Goal: Information Seeking & Learning: Learn about a topic

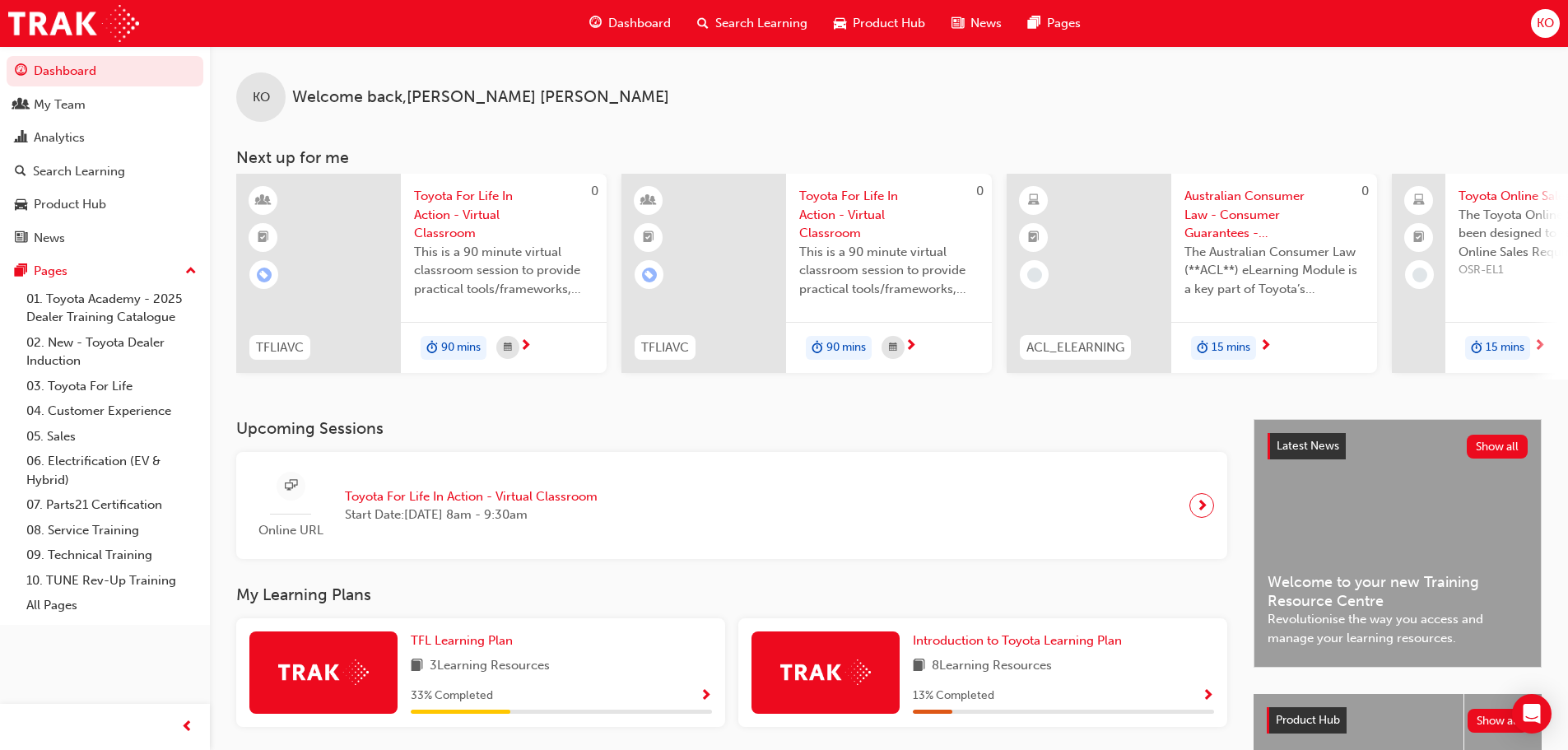
click at [767, 26] on span "Search Learning" at bounding box center [761, 23] width 92 height 19
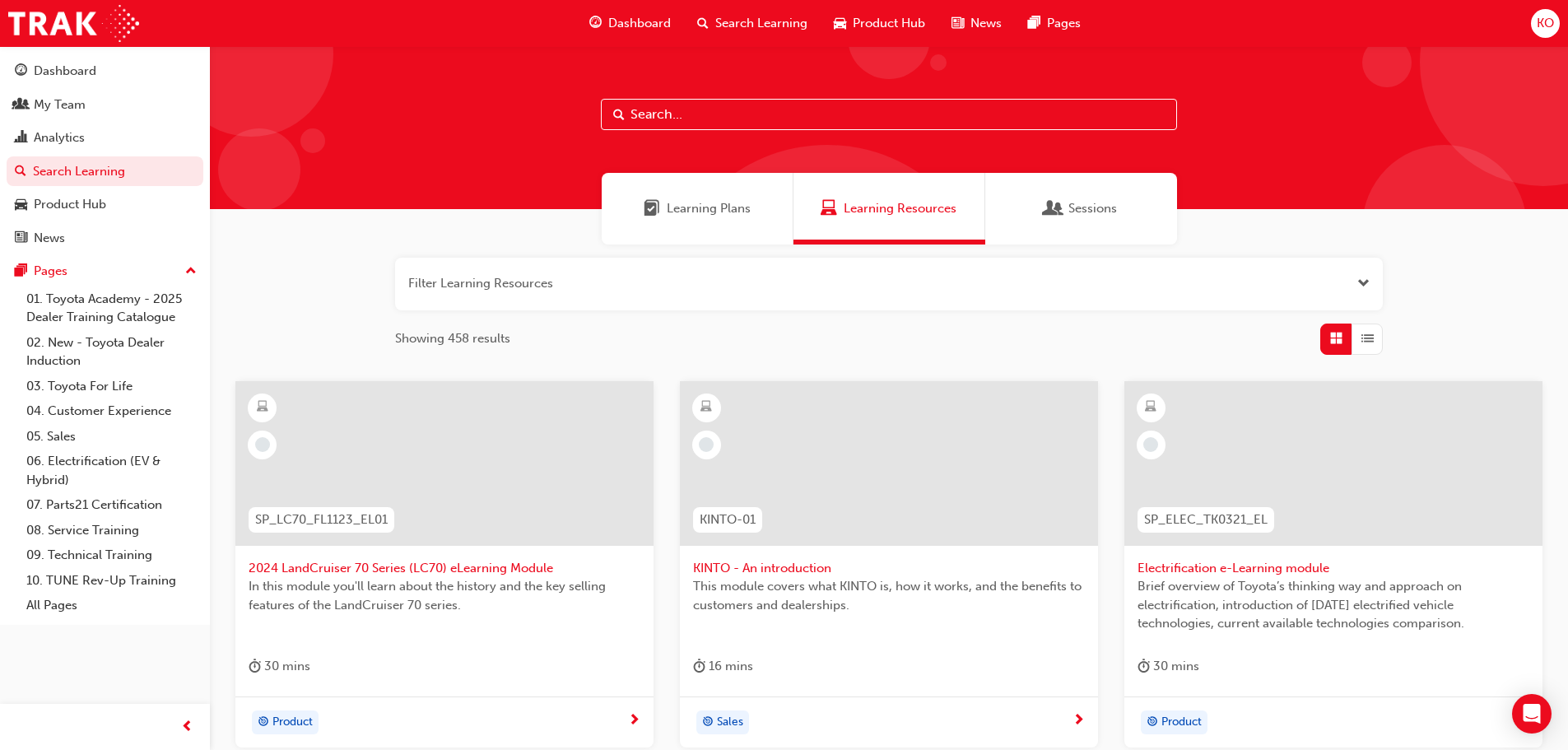
click at [997, 99] on div at bounding box center [888, 127] width 1358 height 163
click at [996, 111] on input "text" at bounding box center [889, 114] width 576 height 32
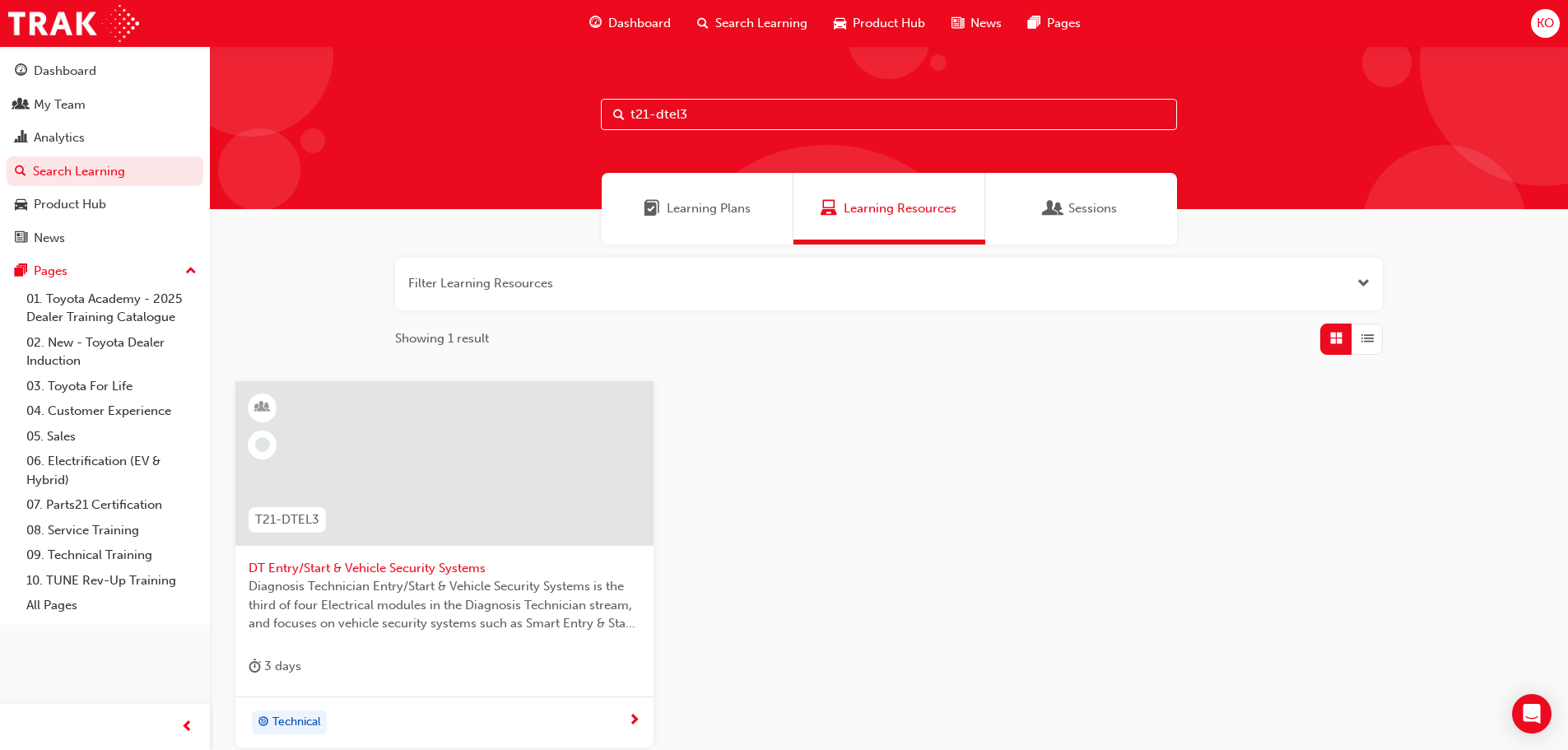
type input "t21-dtel3"
click at [459, 559] on span "DT Entry/Start & Vehicle Security Systems" at bounding box center [444, 568] width 392 height 19
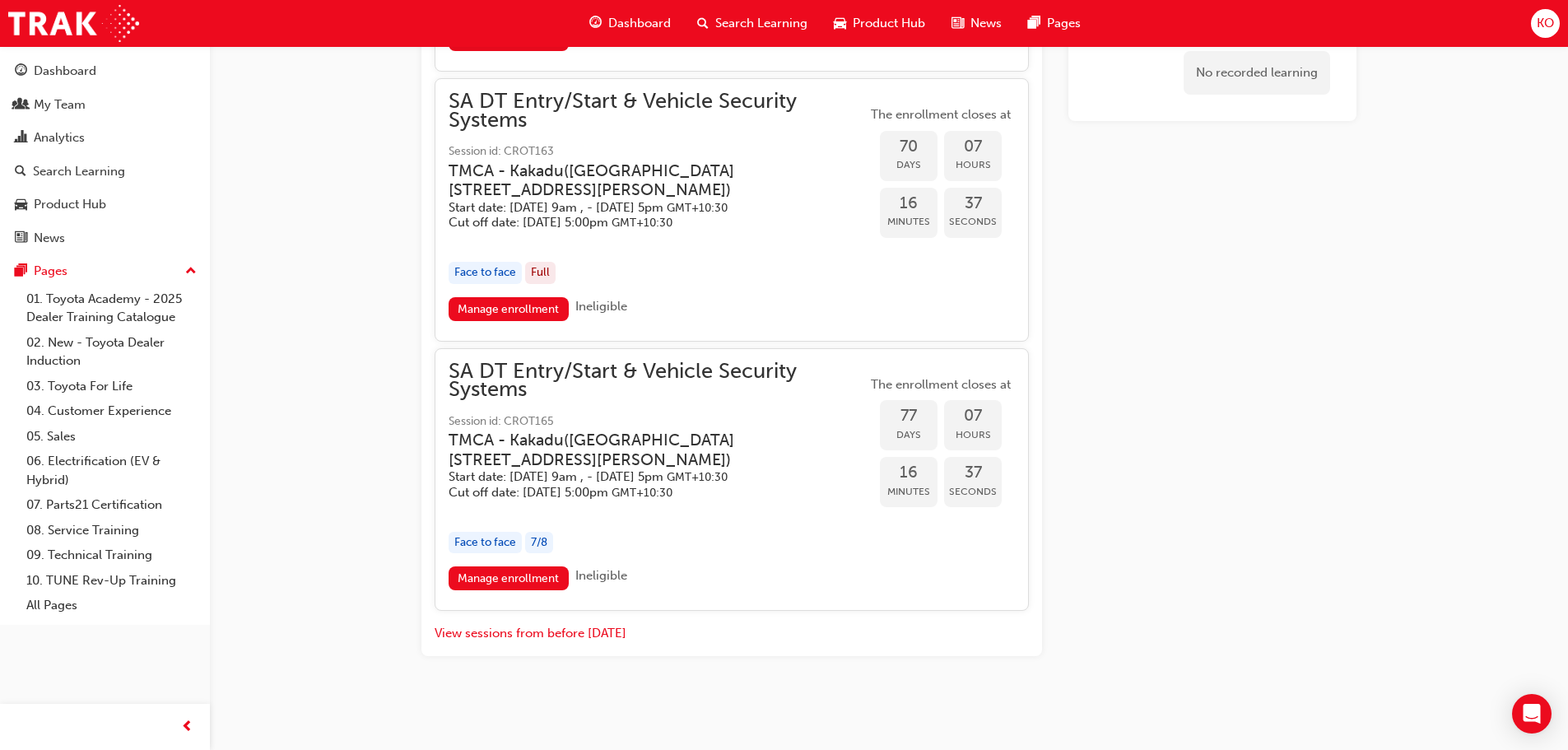
scroll to position [2073, 0]
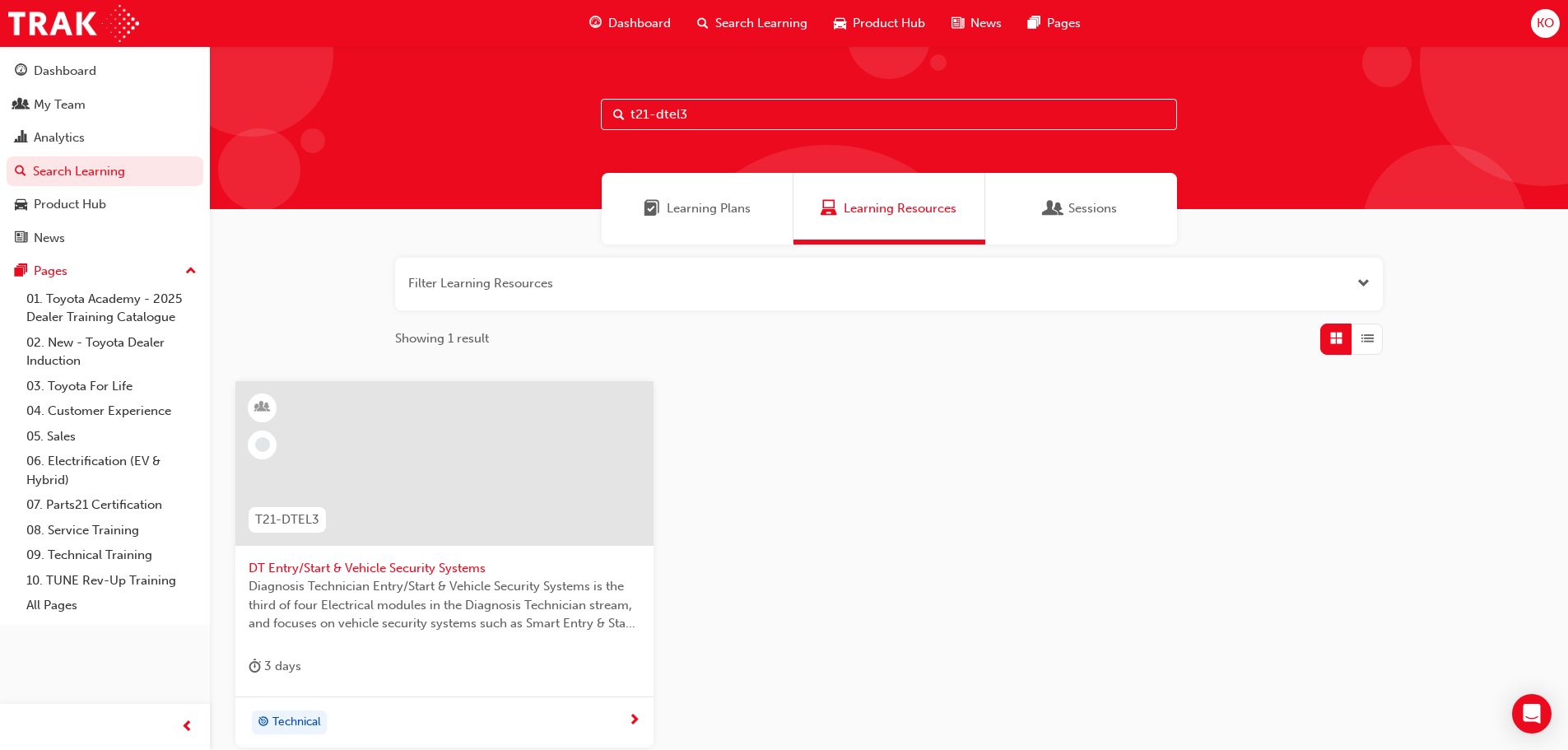
drag, startPoint x: 730, startPoint y: 112, endPoint x: 656, endPoint y: 111, distance: 74.0
click at [656, 111] on input "t21-dtel3" at bounding box center [889, 114] width 576 height 32
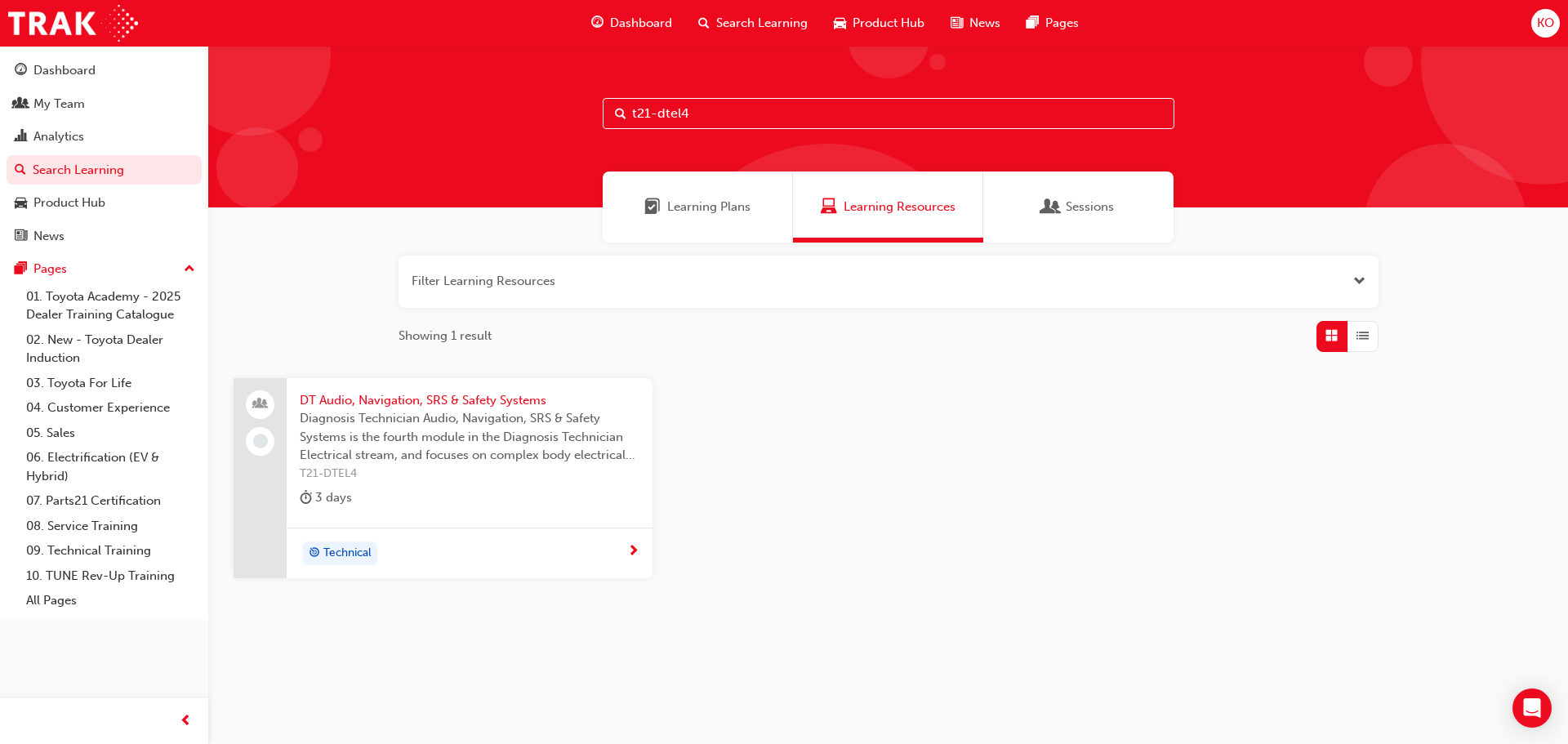
type input "t21-dtel4"
click at [432, 399] on span "DT Audio, Navigation, SRS & Safety Systems" at bounding box center [470, 400] width 339 height 19
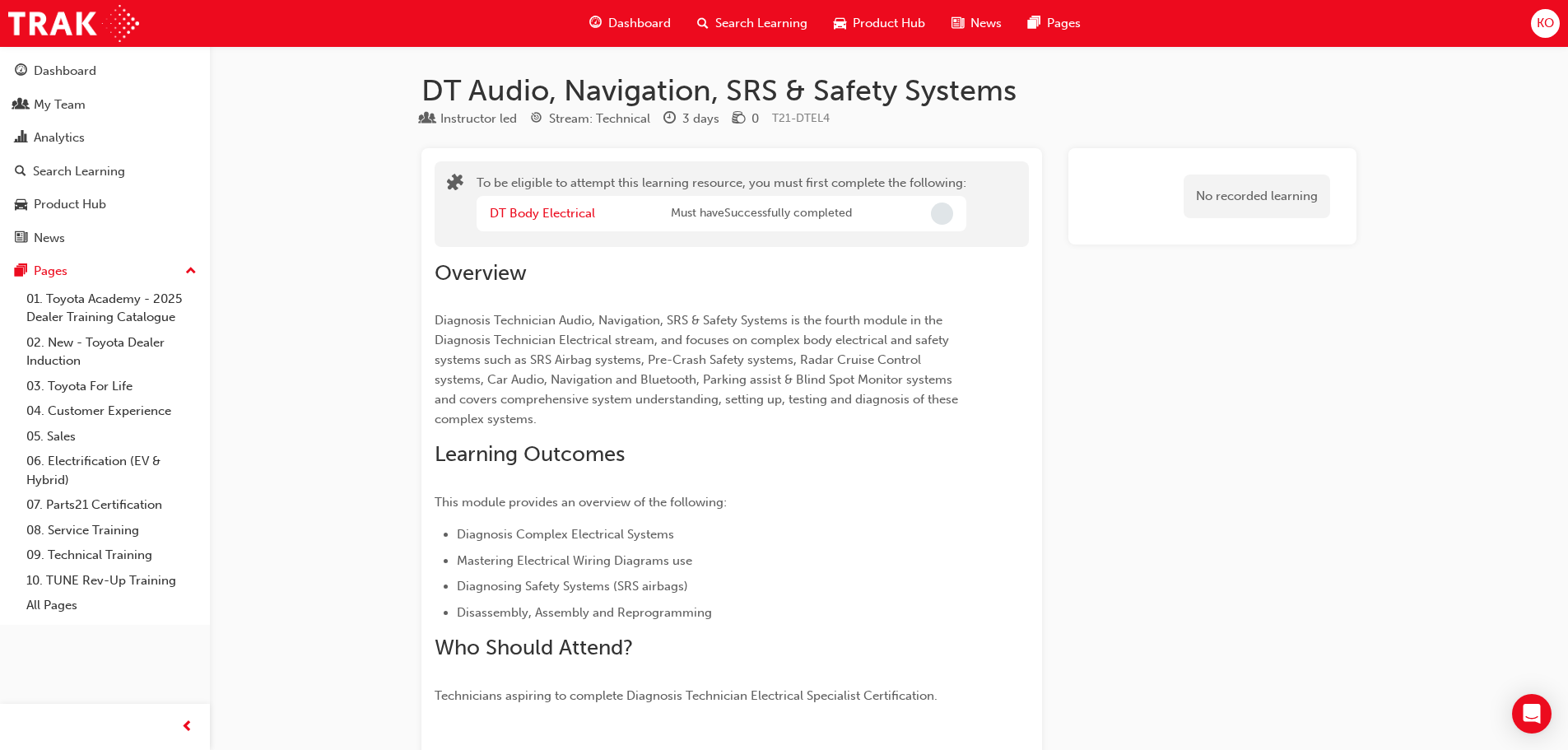
click at [771, 15] on span "Search Learning" at bounding box center [761, 23] width 92 height 19
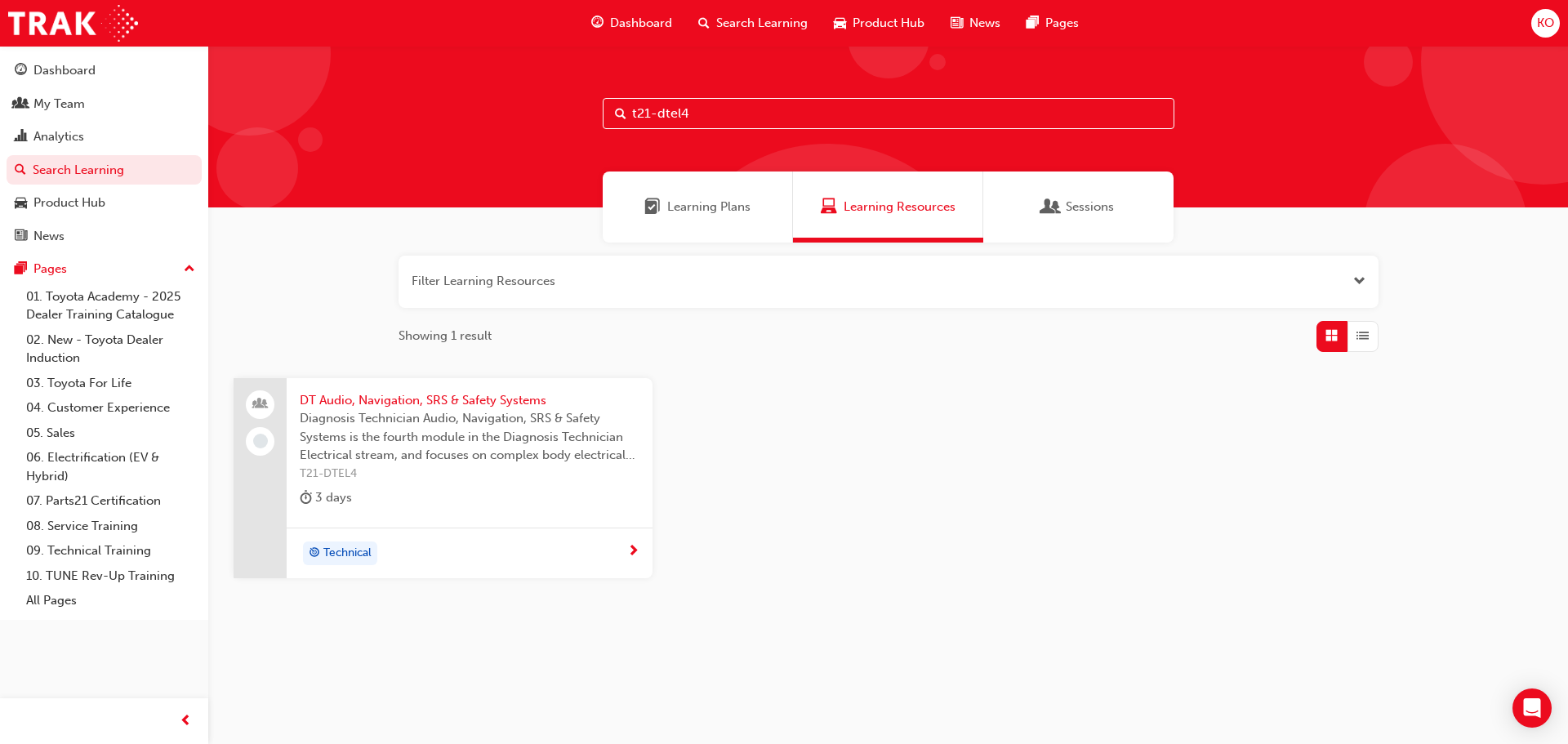
click at [719, 104] on input "t21-dtel4" at bounding box center [888, 113] width 571 height 31
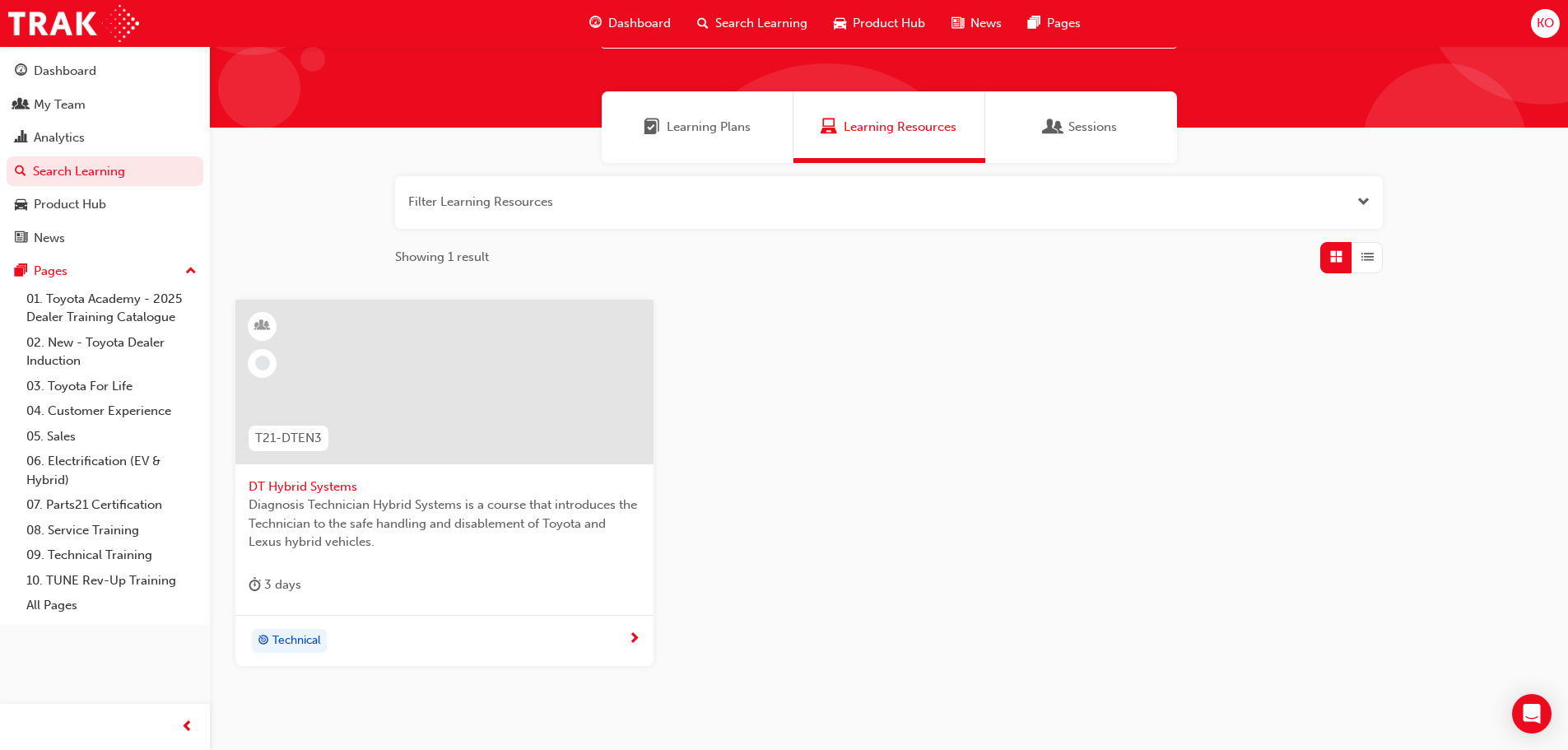
scroll to position [82, 0]
type input "t21-dten3"
click at [320, 489] on span "DT Hybrid Systems" at bounding box center [444, 485] width 392 height 19
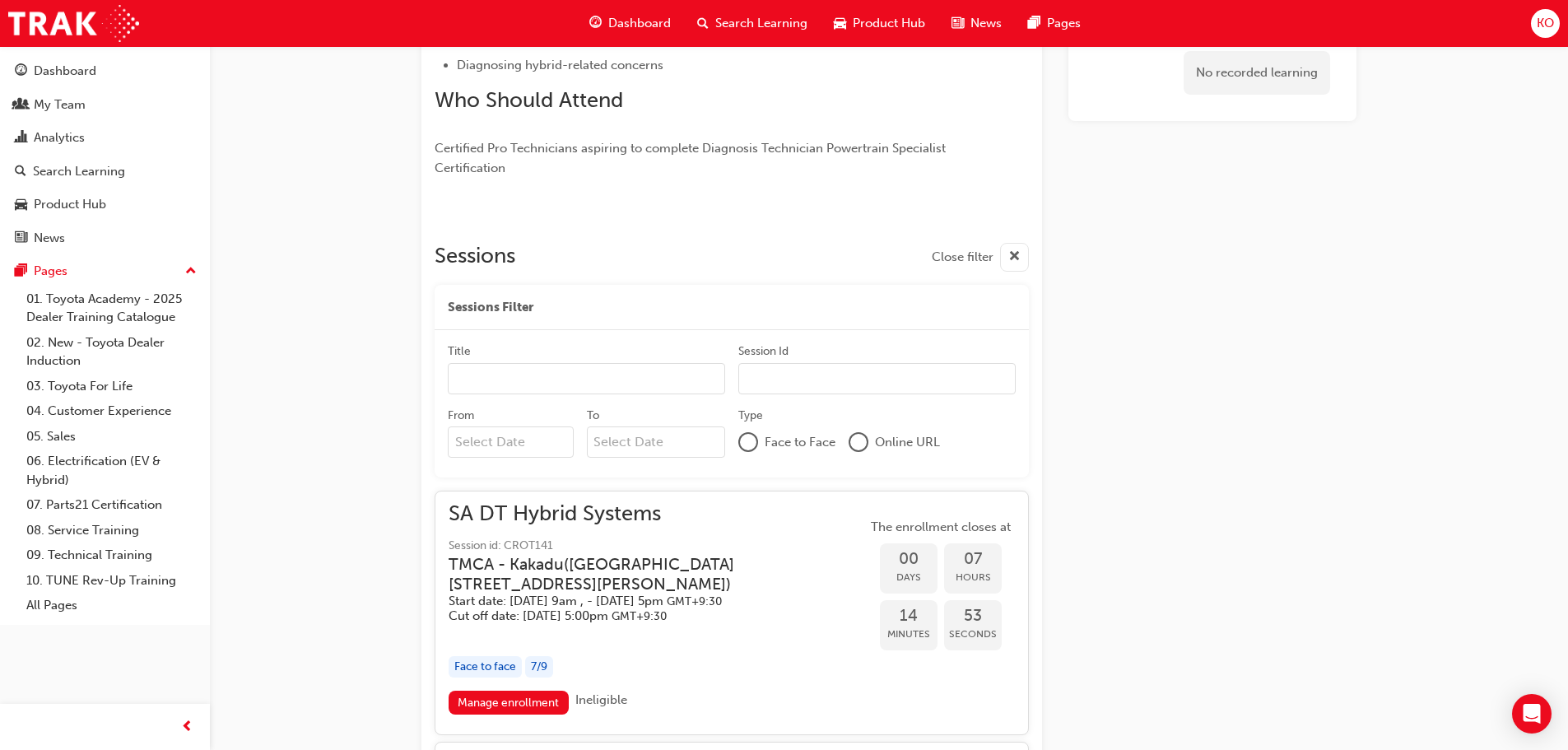
scroll to position [469, 0]
click at [1390, 300] on div "DT Hybrid Systems Instructor led Stream: Technical 3 days 0 T21-DTEN3 To be eli…" at bounding box center [784, 578] width 1568 height 2095
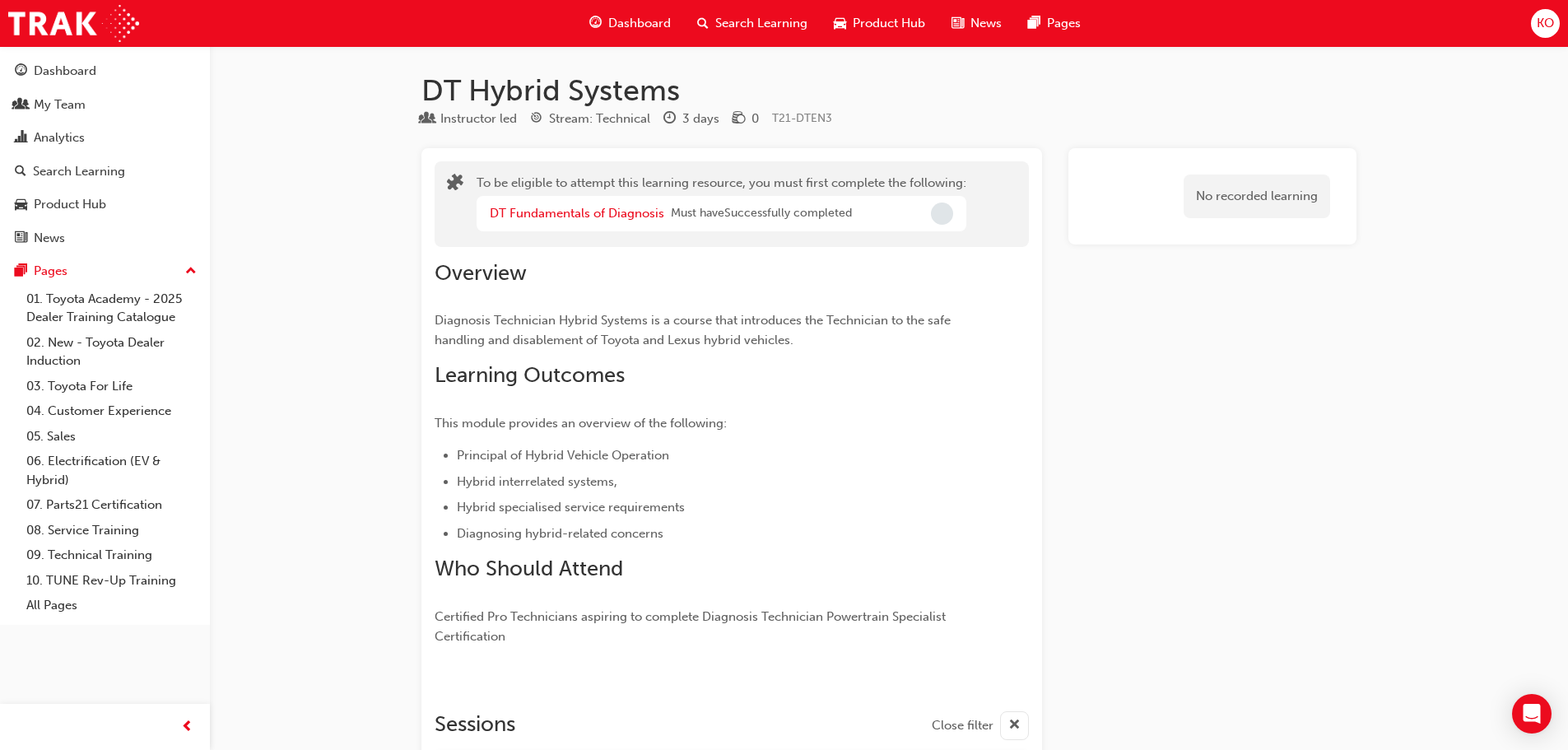
click at [789, 18] on span "Search Learning" at bounding box center [761, 23] width 92 height 19
